Goal: Task Accomplishment & Management: Manage account settings

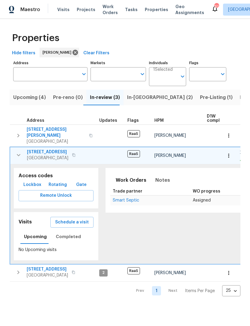
click at [17, 137] on button "button" at bounding box center [18, 136] width 12 height 18
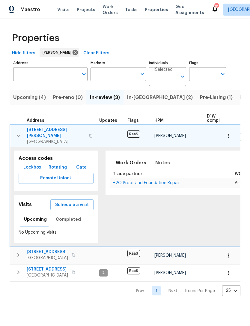
click at [18, 132] on icon "button" at bounding box center [18, 135] width 7 height 7
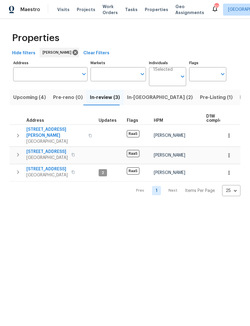
click at [17, 149] on button "button" at bounding box center [18, 155] width 12 height 12
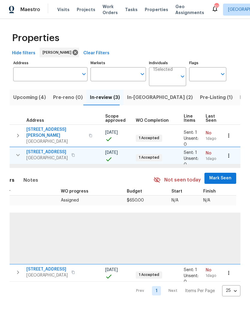
scroll to position [0, 131]
click at [218, 175] on span "Mark Seen" at bounding box center [221, 179] width 22 height 8
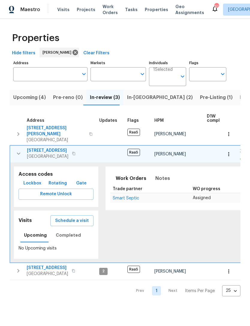
scroll to position [2, 1]
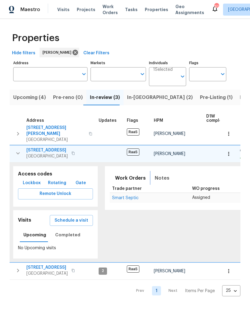
click at [159, 174] on span "Notes" at bounding box center [162, 178] width 15 height 8
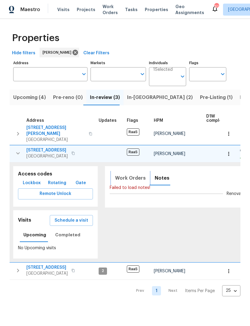
click at [124, 174] on span "Work Orders" at bounding box center [130, 178] width 31 height 8
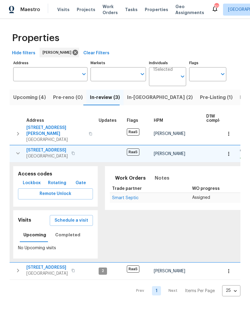
click at [129, 196] on span "Smart Septic" at bounding box center [125, 198] width 26 height 4
click at [137, 101] on span "In-[GEOGRAPHIC_DATA] (2)" at bounding box center [160, 97] width 66 height 8
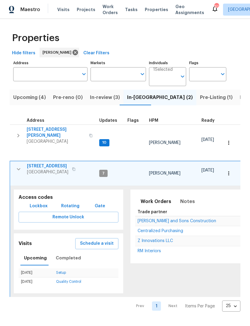
click at [20, 166] on icon "button" at bounding box center [18, 169] width 7 height 7
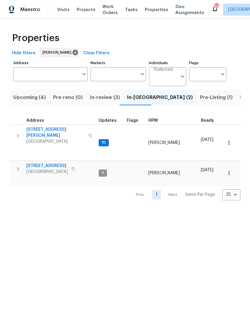
click at [18, 165] on icon "button" at bounding box center [17, 168] width 7 height 7
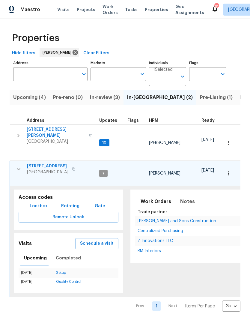
click at [164, 236] on td "Z Innovations LLC" at bounding box center [211, 241] width 153 height 10
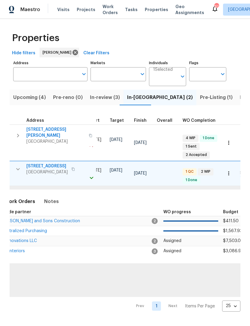
scroll to position [0, 131]
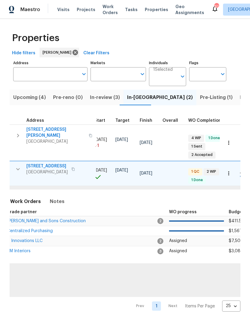
click at [36, 229] on span "Centralized Purchasing" at bounding box center [30, 231] width 46 height 4
click at [35, 101] on span "Upcoming (4)" at bounding box center [29, 97] width 33 height 8
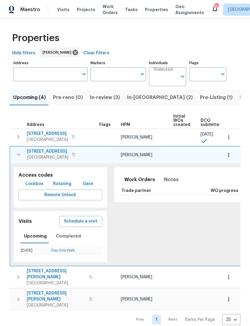
click at [20, 156] on icon "button" at bounding box center [18, 154] width 7 height 7
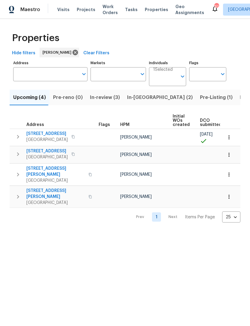
click at [20, 134] on icon "button" at bounding box center [17, 136] width 7 height 7
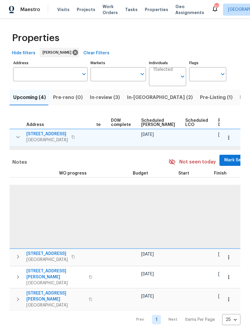
click at [224, 160] on span "Mark Seen" at bounding box center [235, 161] width 22 height 8
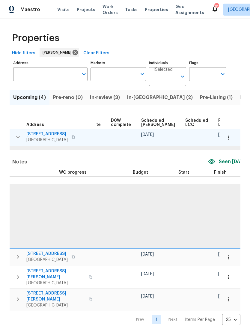
scroll to position [0, 152]
click at [229, 139] on icon "button" at bounding box center [229, 138] width 6 height 6
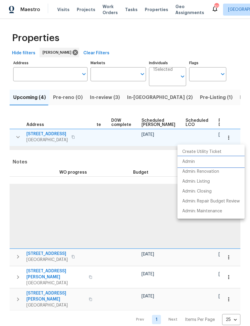
click at [200, 164] on li "Admin" at bounding box center [211, 162] width 67 height 10
click at [101, 117] on div at bounding box center [125, 163] width 250 height 326
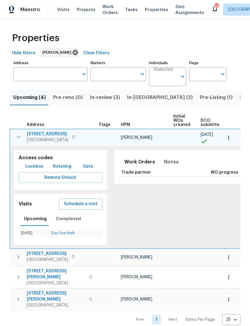
scroll to position [0, 0]
click at [20, 136] on icon "button" at bounding box center [18, 137] width 7 height 7
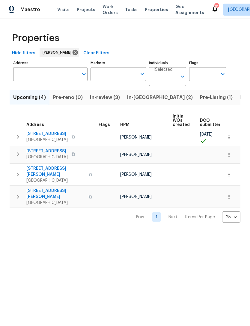
click at [18, 159] on button "button" at bounding box center [18, 154] width 12 height 12
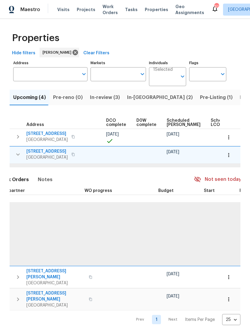
scroll to position [0, 126]
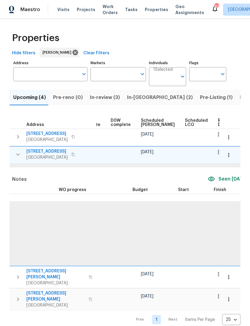
scroll to position [0, 152]
click at [230, 153] on icon "button" at bounding box center [229, 155] width 6 height 6
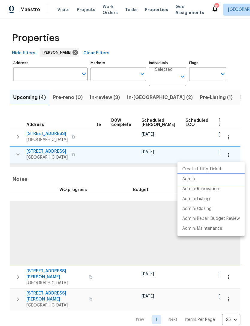
click at [195, 179] on li "Admin" at bounding box center [211, 179] width 67 height 10
click at [209, 188] on p "Admin: Renovation" at bounding box center [200, 189] width 37 height 6
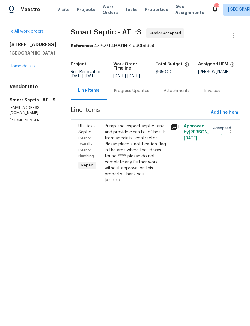
click at [122, 94] on div "Progress Updates" at bounding box center [131, 91] width 35 height 6
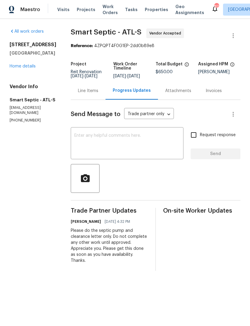
click at [140, 140] on textarea at bounding box center [127, 144] width 106 height 21
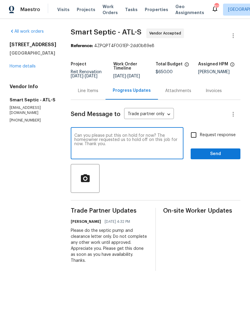
type textarea "Can you please put this on hold for now? The homeowner requested us to hold off…"
click at [195, 141] on input "Request response" at bounding box center [194, 135] width 13 height 13
checkbox input "true"
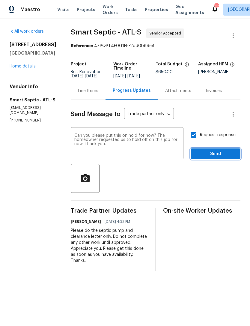
click at [212, 158] on span "Send" at bounding box center [216, 154] width 40 height 8
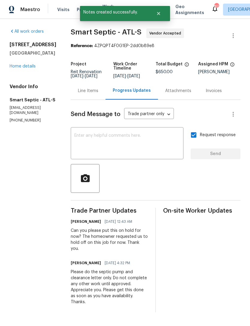
click at [34, 68] on link "Home details" at bounding box center [23, 66] width 26 height 4
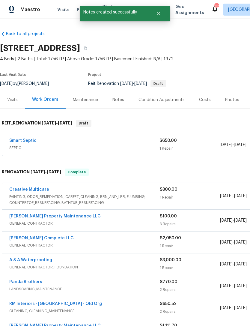
click at [119, 100] on div "Notes" at bounding box center [119, 100] width 12 height 6
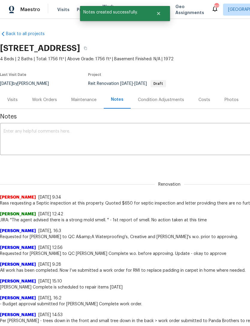
click at [120, 136] on textarea at bounding box center [170, 139] width 332 height 21
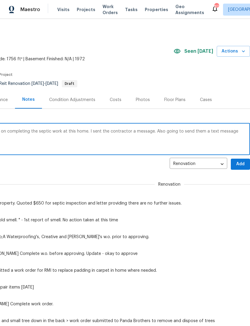
scroll to position [0, 89]
type textarea "Elsa has requested we hold off on completing the septic work at this home. I se…"
click at [243, 164] on span "Add" at bounding box center [241, 165] width 10 height 8
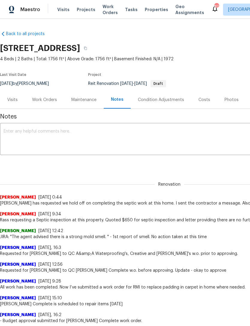
scroll to position [0, 0]
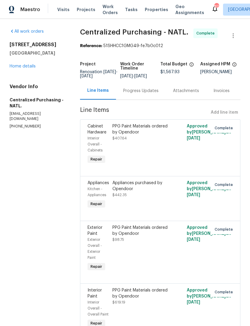
click at [20, 67] on link "Home details" at bounding box center [23, 66] width 26 height 4
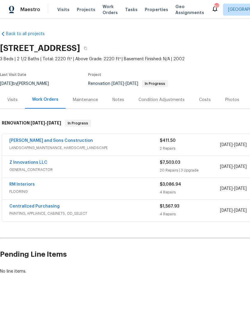
click at [22, 207] on link "Centralized Purchasing" at bounding box center [34, 206] width 50 height 4
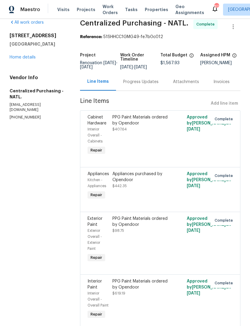
scroll to position [13, 0]
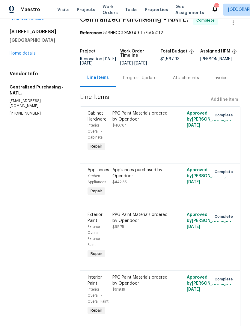
click at [31, 52] on link "Home details" at bounding box center [23, 53] width 26 height 4
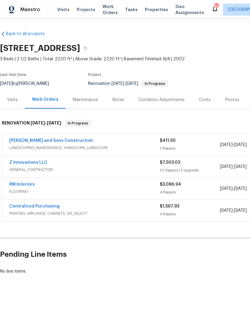
click at [26, 186] on link "RM Interiors" at bounding box center [22, 184] width 26 height 4
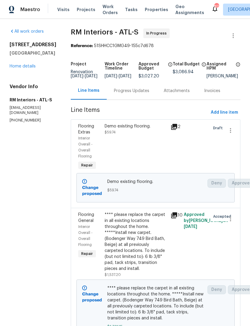
click at [131, 100] on div "Progress Updates" at bounding box center [132, 91] width 50 height 18
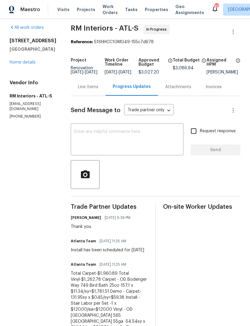
scroll to position [4, 0]
click at [31, 64] on link "Home details" at bounding box center [23, 62] width 26 height 4
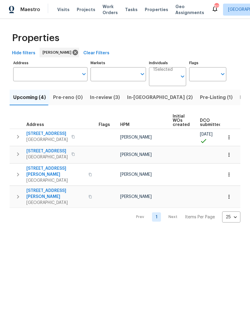
click at [18, 176] on button "button" at bounding box center [18, 175] width 12 height 18
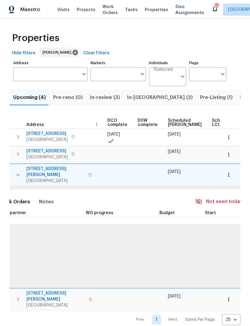
scroll to position [0, 126]
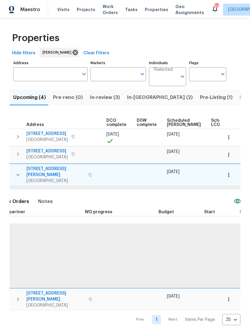
click at [231, 174] on icon "button" at bounding box center [229, 175] width 6 height 6
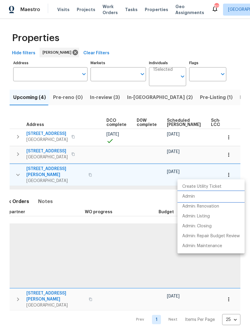
click at [203, 196] on li "Admin" at bounding box center [211, 197] width 67 height 10
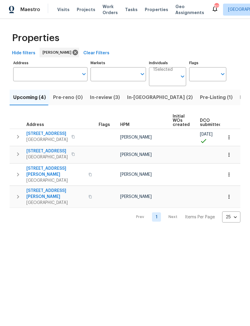
click at [19, 195] on icon "button" at bounding box center [18, 197] width 2 height 4
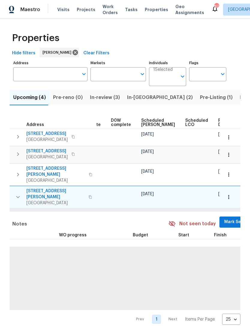
scroll to position [0, 152]
click at [225, 218] on span "Mark Seen" at bounding box center [236, 222] width 22 height 8
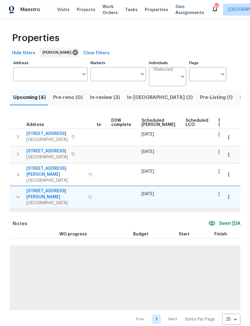
click at [228, 194] on icon "button" at bounding box center [229, 197] width 6 height 6
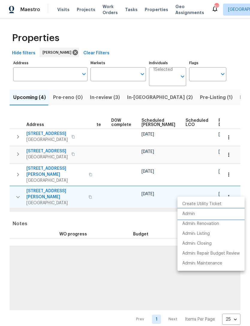
click at [196, 213] on li "Admin" at bounding box center [211, 214] width 67 height 10
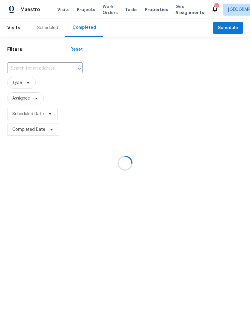
click at [49, 70] on div at bounding box center [125, 163] width 250 height 326
click at [47, 68] on div at bounding box center [125, 163] width 250 height 326
click at [47, 71] on div at bounding box center [125, 163] width 250 height 326
click at [47, 70] on div at bounding box center [125, 163] width 250 height 326
click at [39, 69] on div at bounding box center [125, 163] width 250 height 326
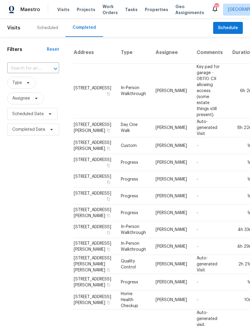
click at [41, 69] on input "text" at bounding box center [24, 68] width 35 height 9
type input "4469"
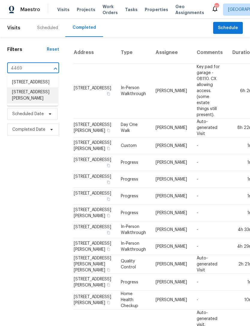
click at [34, 104] on li "4469 White Hill Pl, Douglasville, GA 30135" at bounding box center [32, 95] width 51 height 16
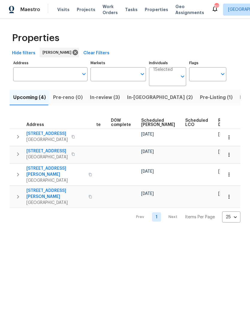
scroll to position [0, 151]
click at [230, 140] on icon "button" at bounding box center [229, 137] width 6 height 6
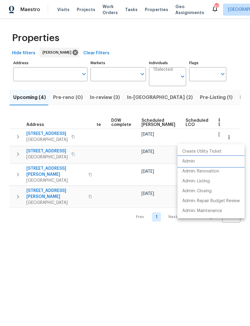
click at [206, 164] on li "Admin" at bounding box center [211, 162] width 67 height 10
